Goal: Information Seeking & Learning: Learn about a topic

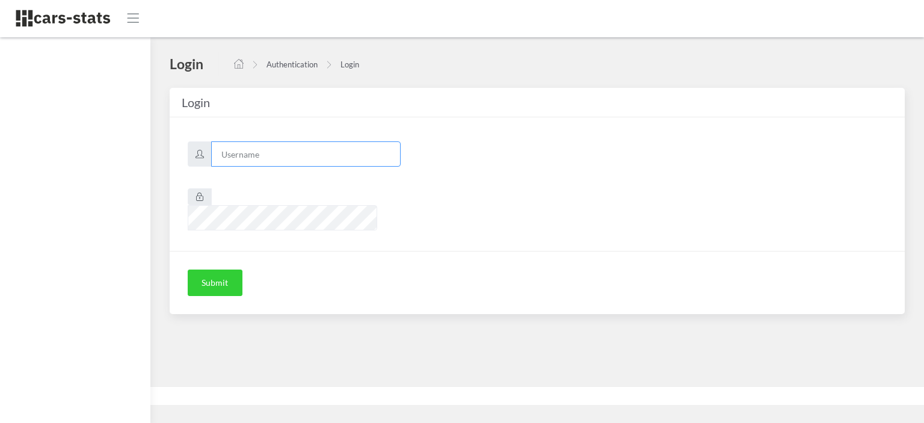
type input "nissan"
click at [216, 269] on button "Submit" at bounding box center [215, 282] width 55 height 26
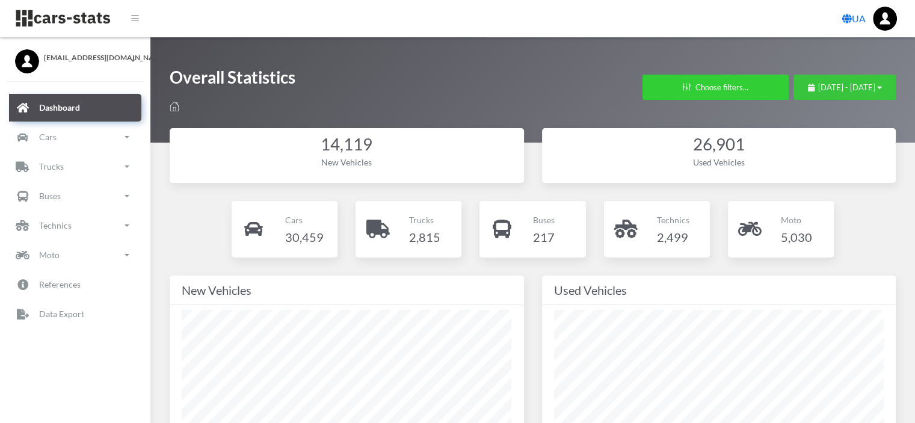
click at [818, 87] on span "August 30, 2025 - September 29, 2025" at bounding box center [846, 87] width 57 height 10
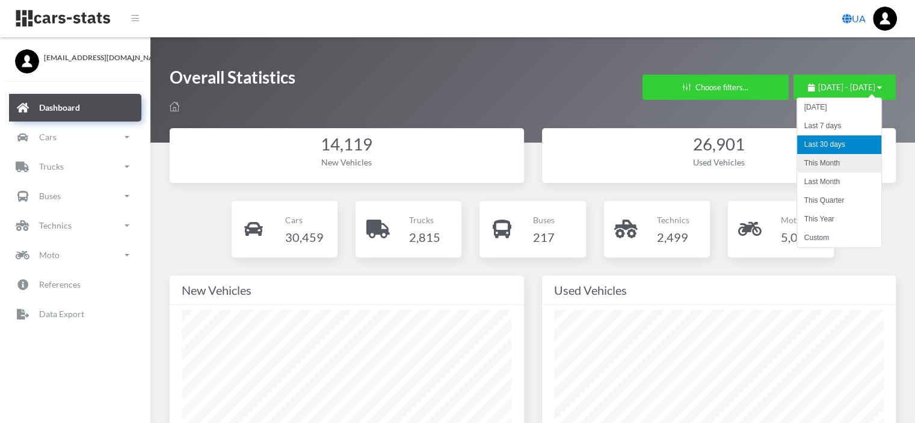
click at [815, 159] on li "This Month" at bounding box center [839, 163] width 84 height 19
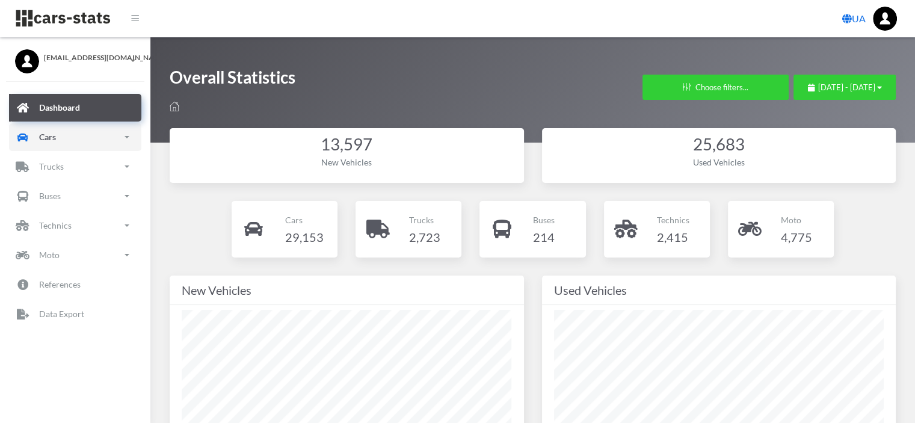
click at [64, 137] on link "Cars" at bounding box center [75, 137] width 132 height 28
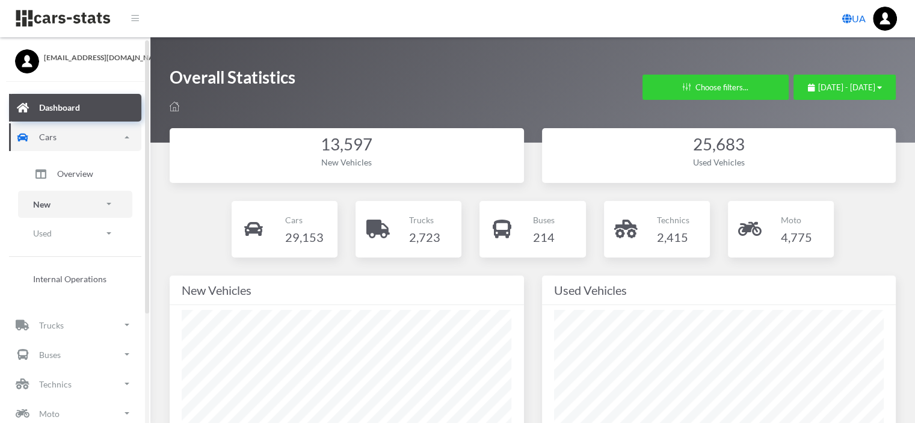
click at [55, 207] on link "New" at bounding box center [75, 204] width 114 height 27
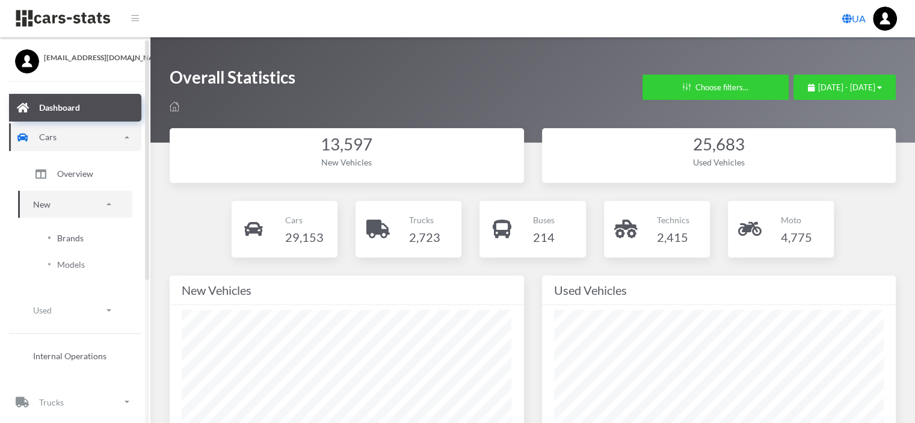
click at [79, 238] on span "Brands" at bounding box center [70, 238] width 26 height 13
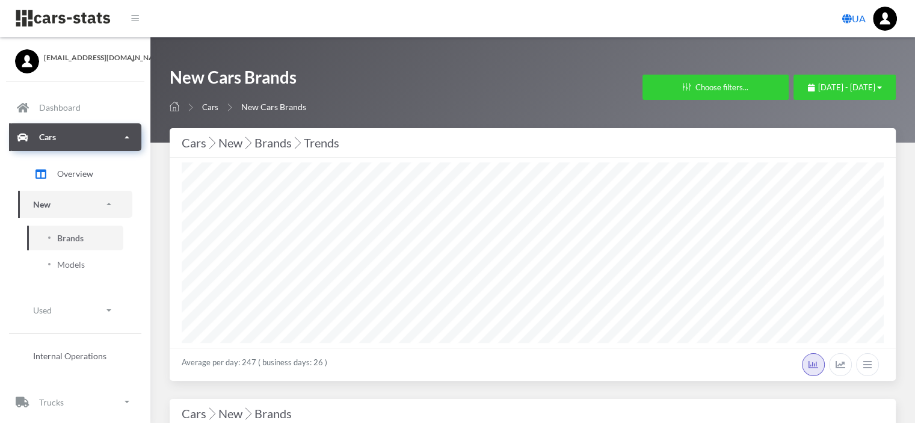
select select "25"
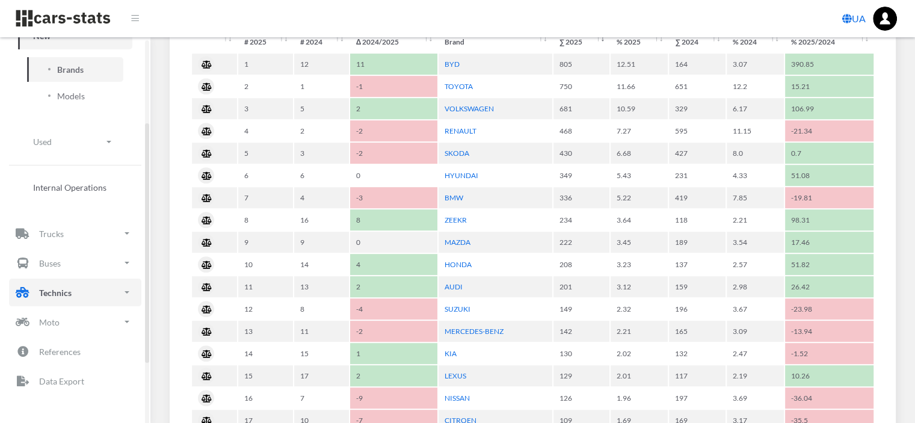
scroll to position [174, 0]
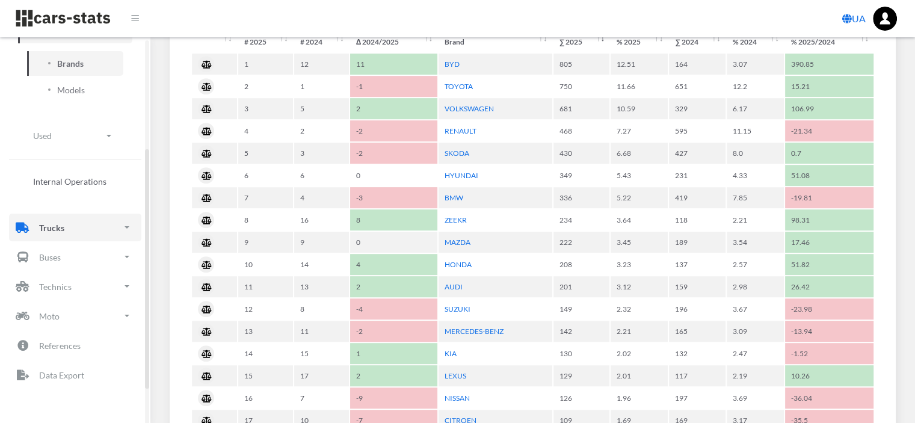
click at [58, 230] on p "Trucks" at bounding box center [51, 227] width 25 height 15
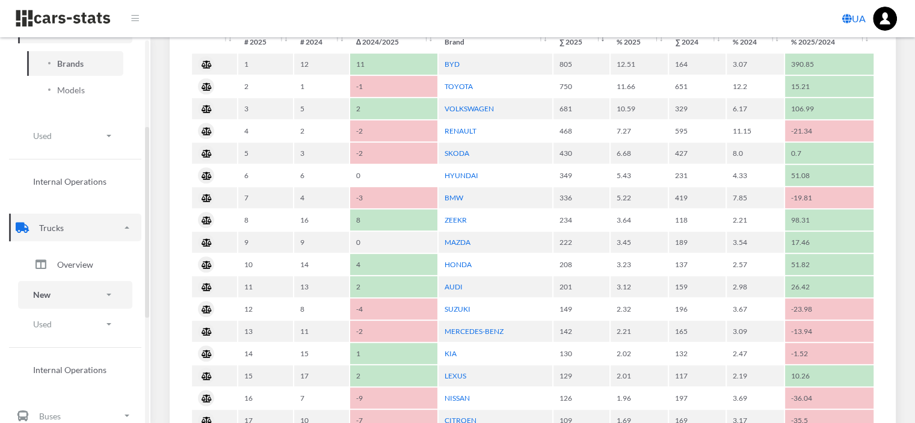
click at [51, 291] on link "New" at bounding box center [75, 294] width 114 height 27
click at [61, 329] on span "Brands" at bounding box center [70, 328] width 26 height 13
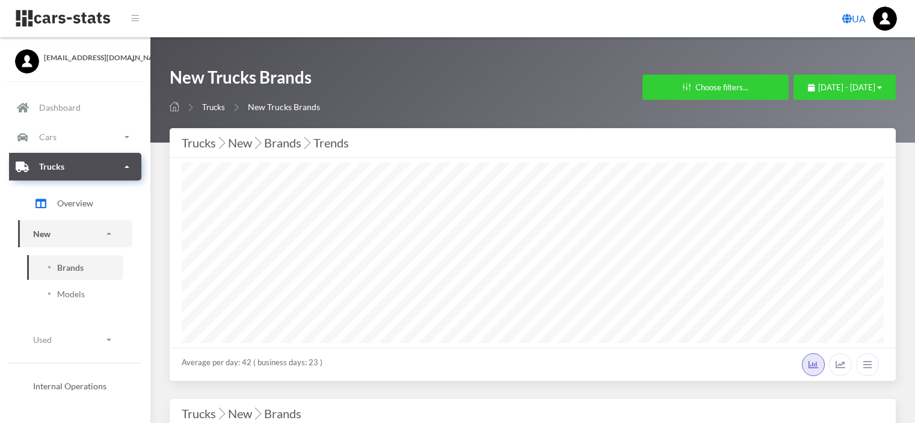
select select "25"
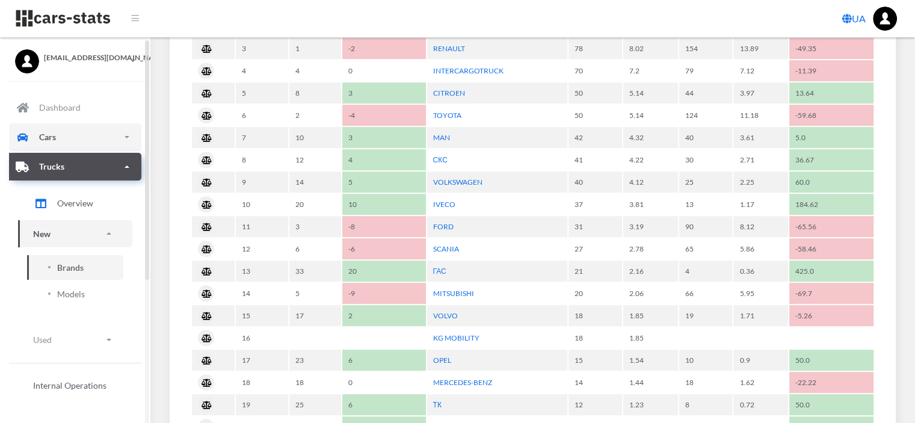
scroll to position [661, 0]
click at [52, 142] on p "Cars" at bounding box center [47, 136] width 17 height 15
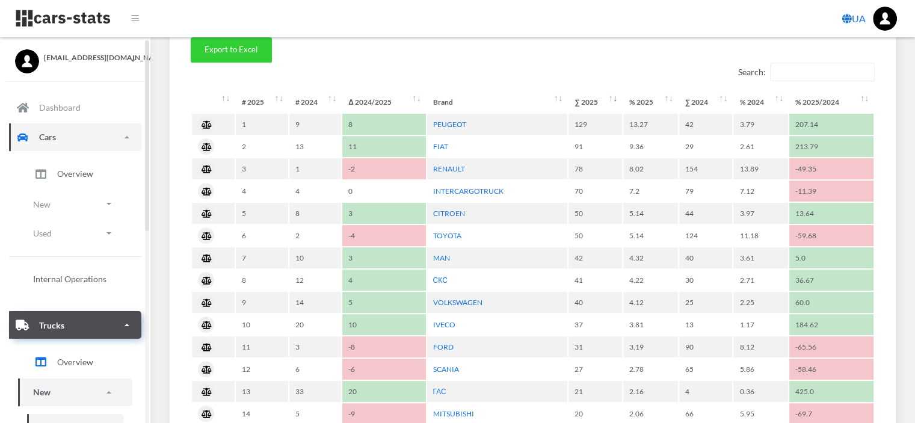
click at [55, 136] on p "Cars" at bounding box center [47, 136] width 17 height 15
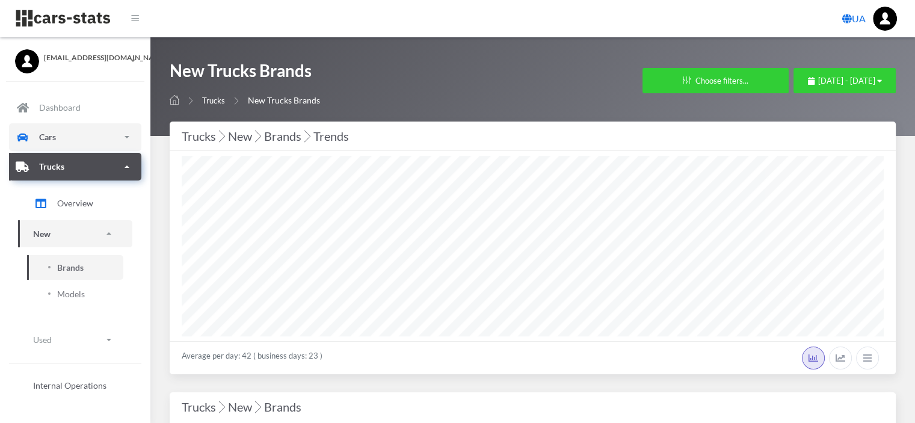
scroll to position [0, 0]
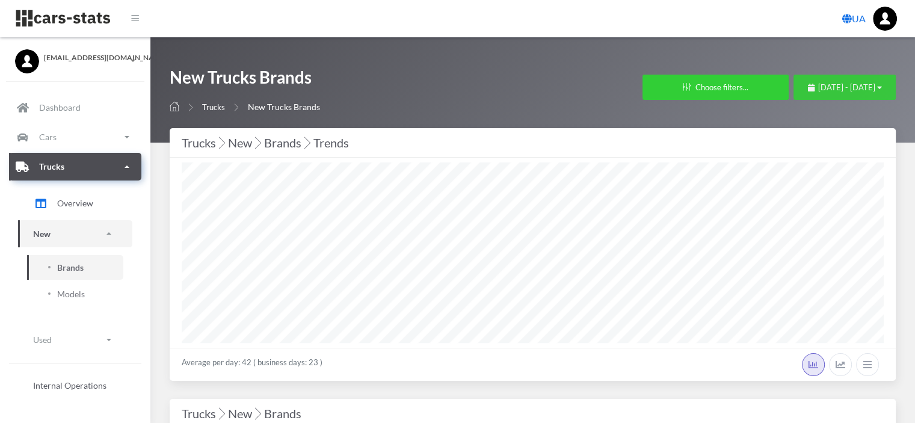
click at [818, 88] on span "September 1, 2025 - September 29, 2025" at bounding box center [846, 87] width 57 height 10
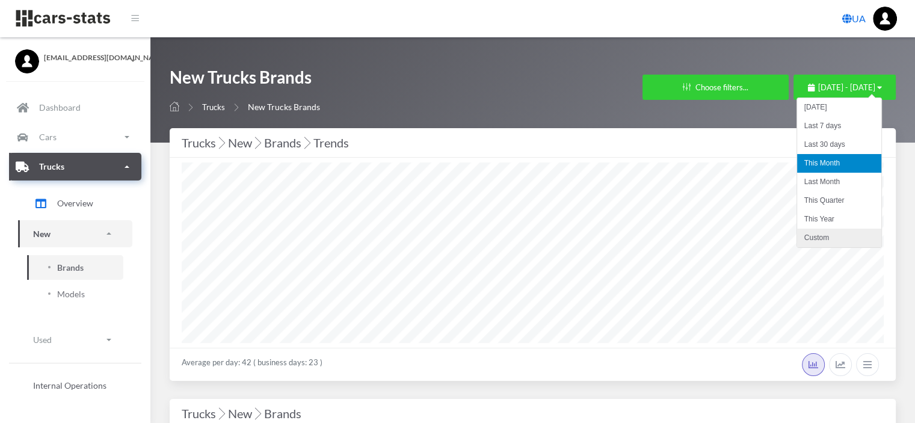
click at [849, 239] on li "Custom" at bounding box center [839, 238] width 84 height 19
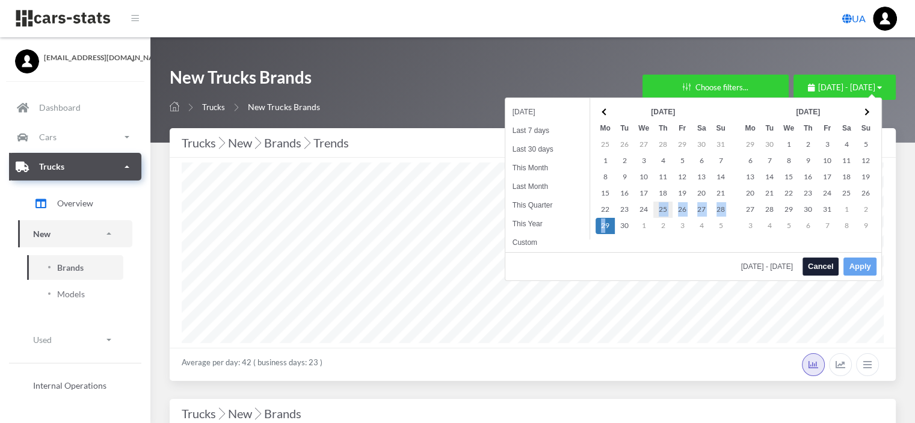
drag, startPoint x: 605, startPoint y: 223, endPoint x: 657, endPoint y: 209, distance: 54.3
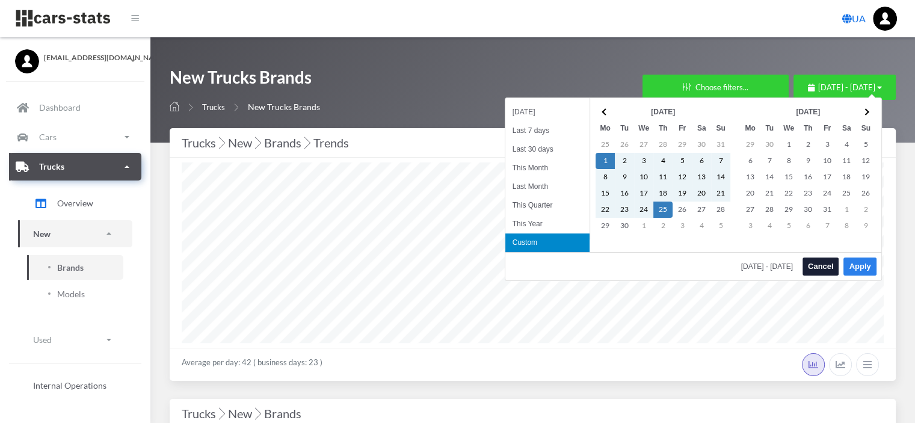
click at [859, 262] on button "Apply" at bounding box center [859, 266] width 32 height 18
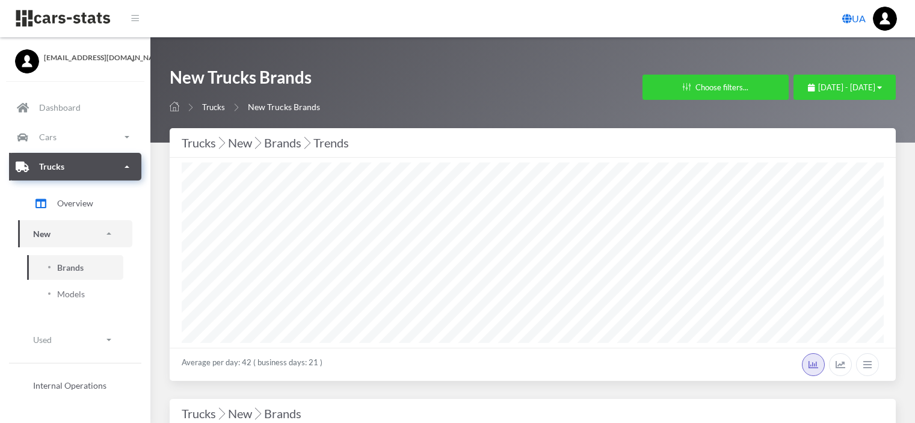
select select "25"
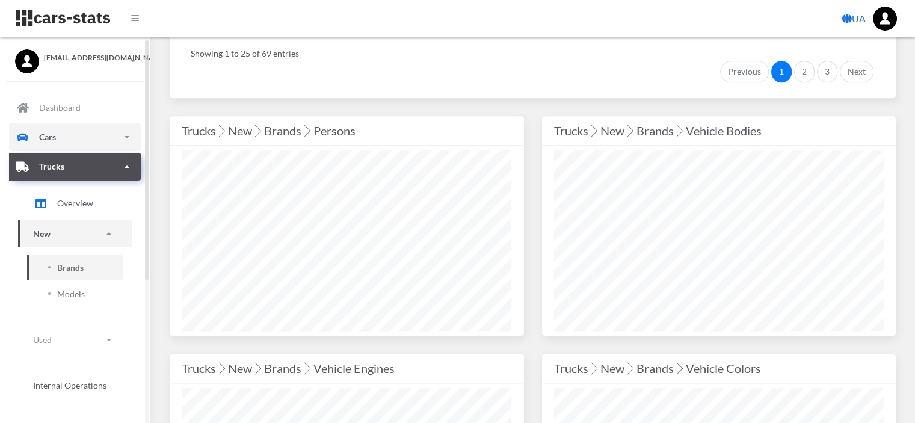
click at [47, 142] on p "Cars" at bounding box center [47, 136] width 17 height 15
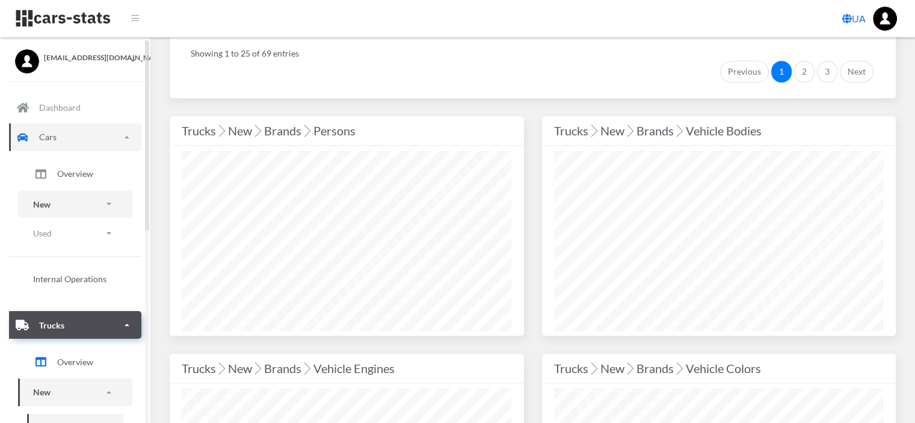
click at [65, 204] on link "New" at bounding box center [75, 204] width 114 height 27
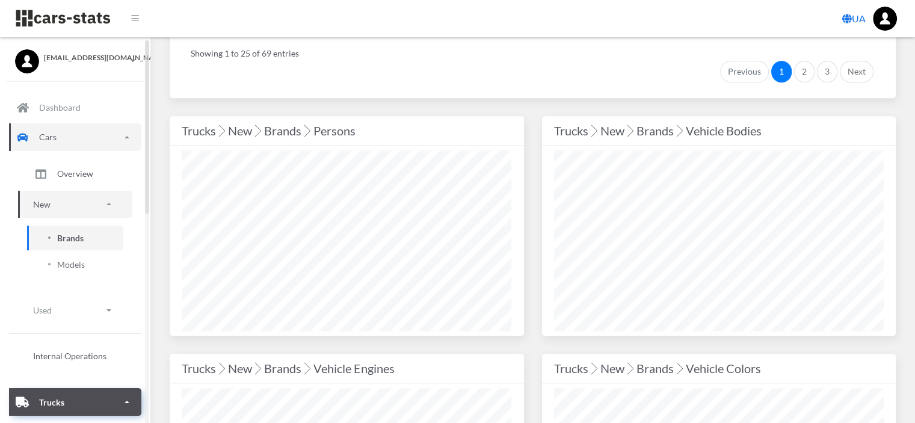
click at [73, 233] on span "Brands" at bounding box center [70, 238] width 26 height 13
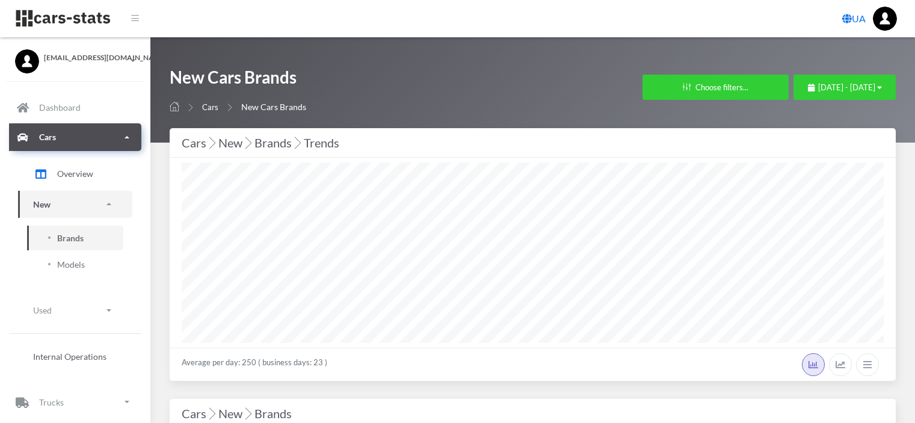
select select "25"
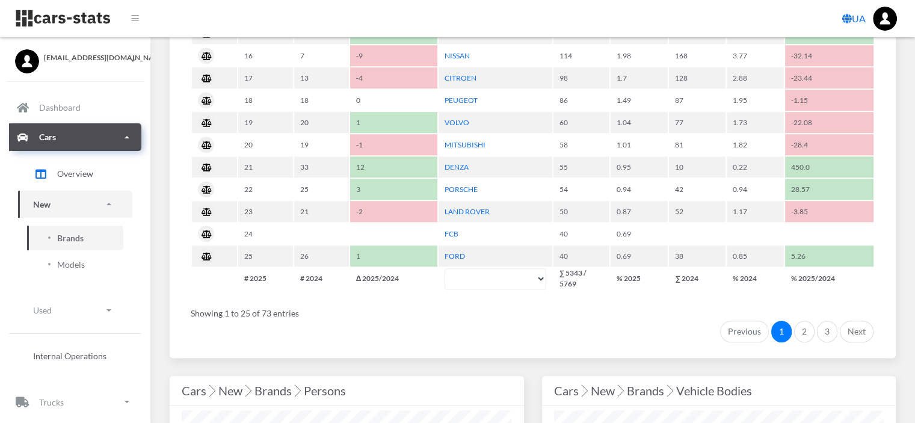
scroll to position [1143, 0]
